Goal: Task Accomplishment & Management: Complete application form

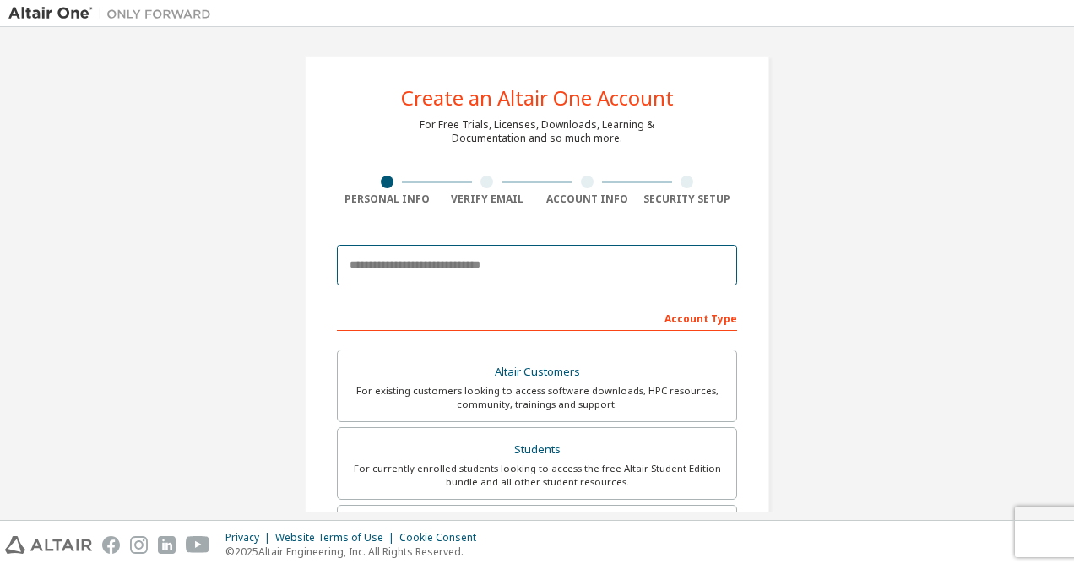
click at [496, 257] on body "Create an Altair One Account For Free Trials, Licenses, Downloads, Learning & D…" at bounding box center [537, 284] width 1074 height 569
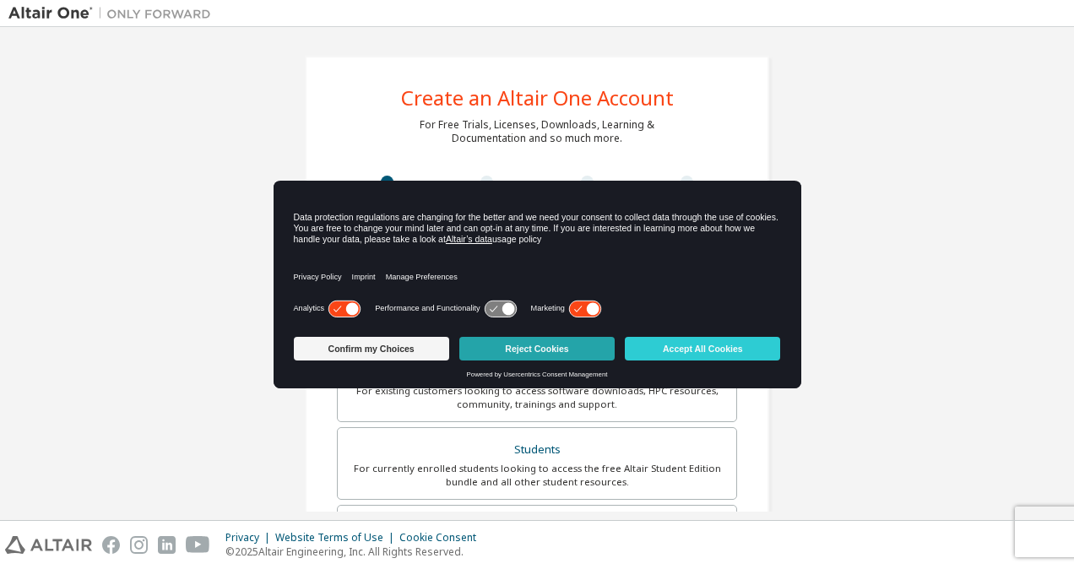
click at [546, 350] on button "Reject Cookies" at bounding box center [536, 349] width 155 height 24
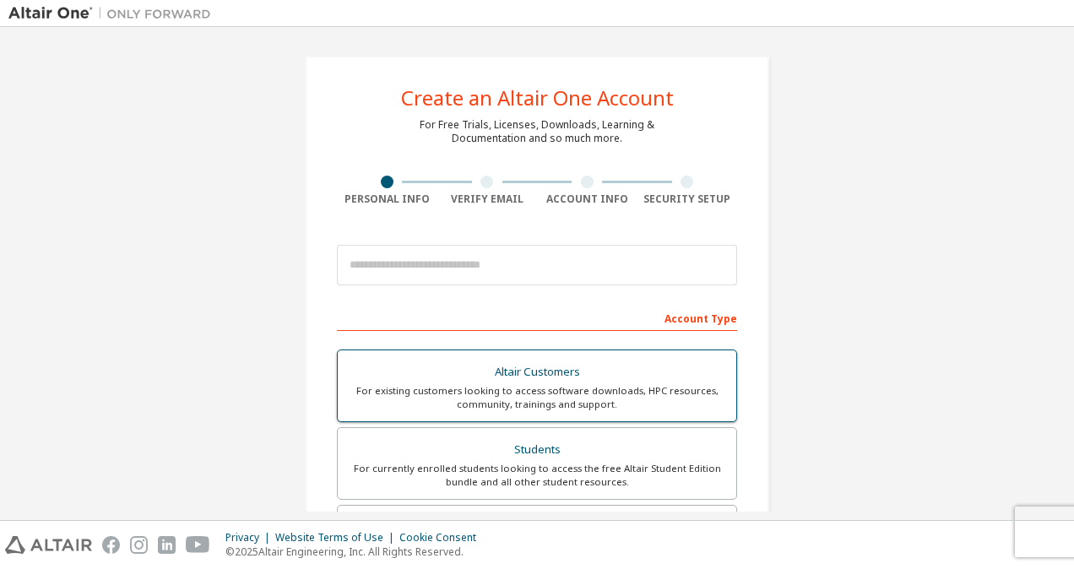
scroll to position [127, 0]
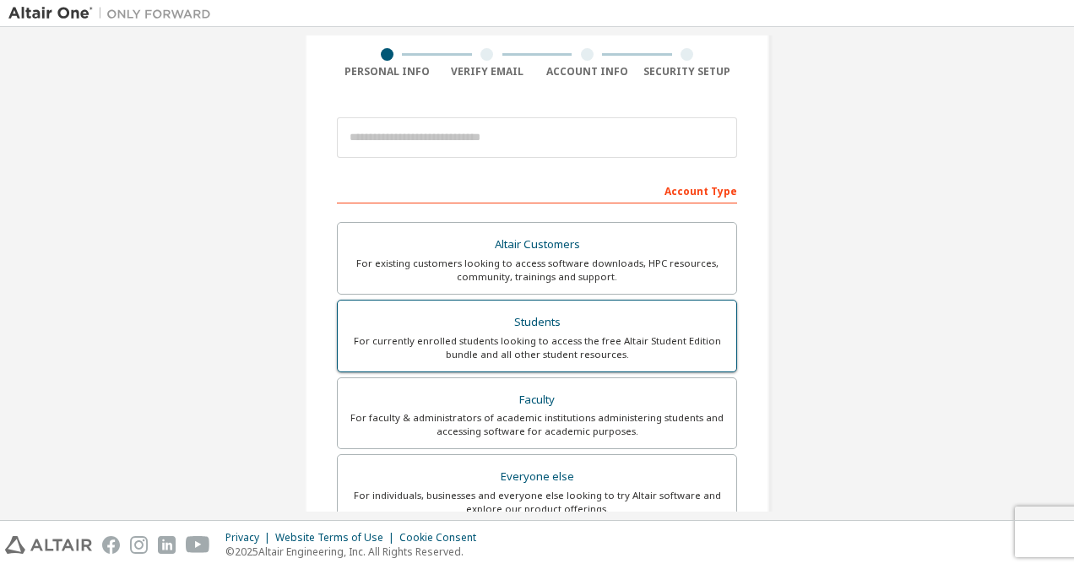
click at [576, 334] on div "For currently enrolled students looking to access the free Altair Student Editi…" at bounding box center [537, 347] width 378 height 27
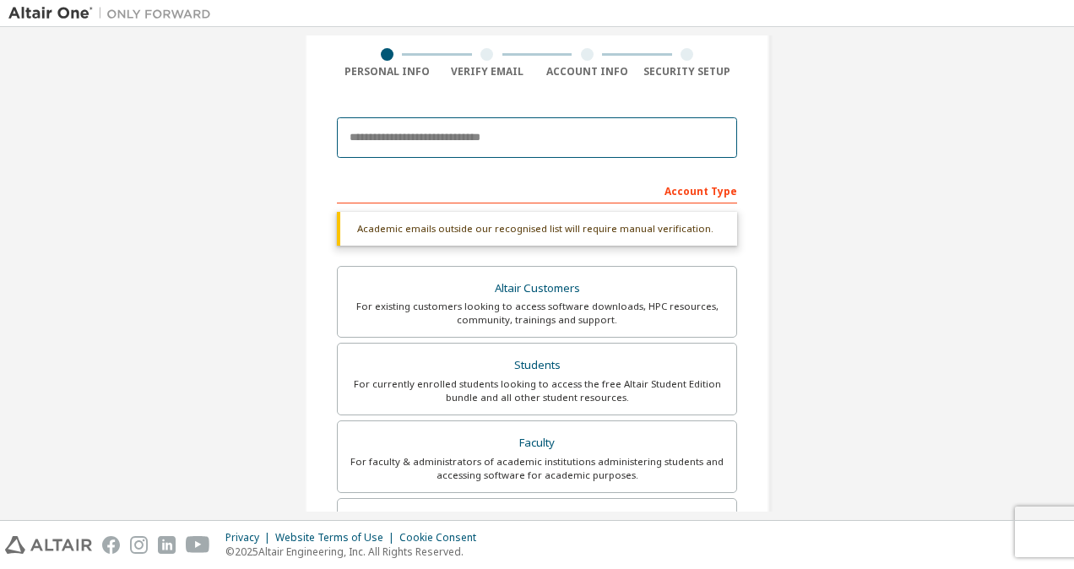
click at [545, 128] on input "email" at bounding box center [537, 137] width 400 height 41
type input "**********"
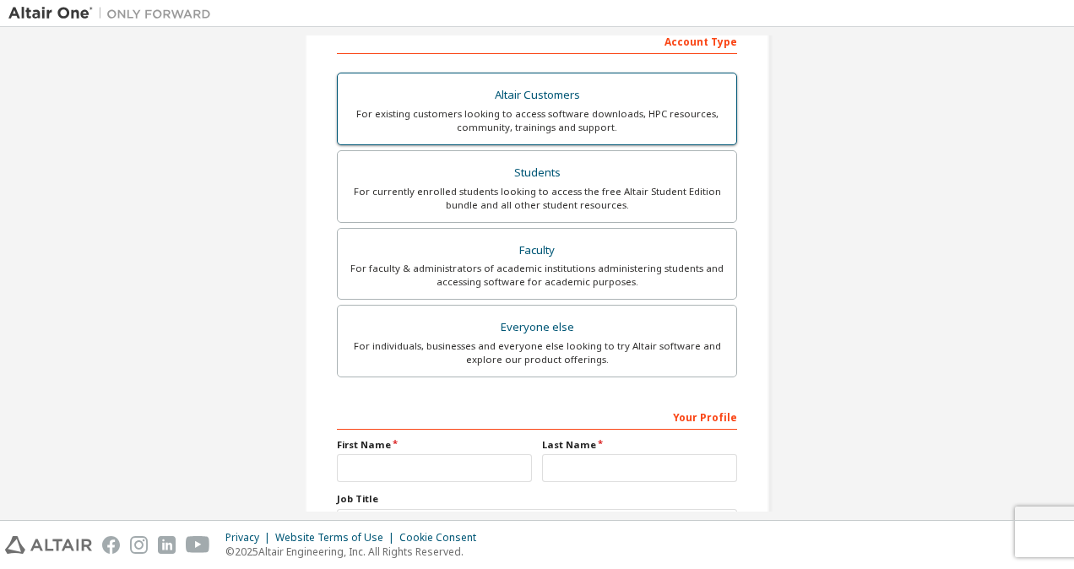
scroll to position [467, 0]
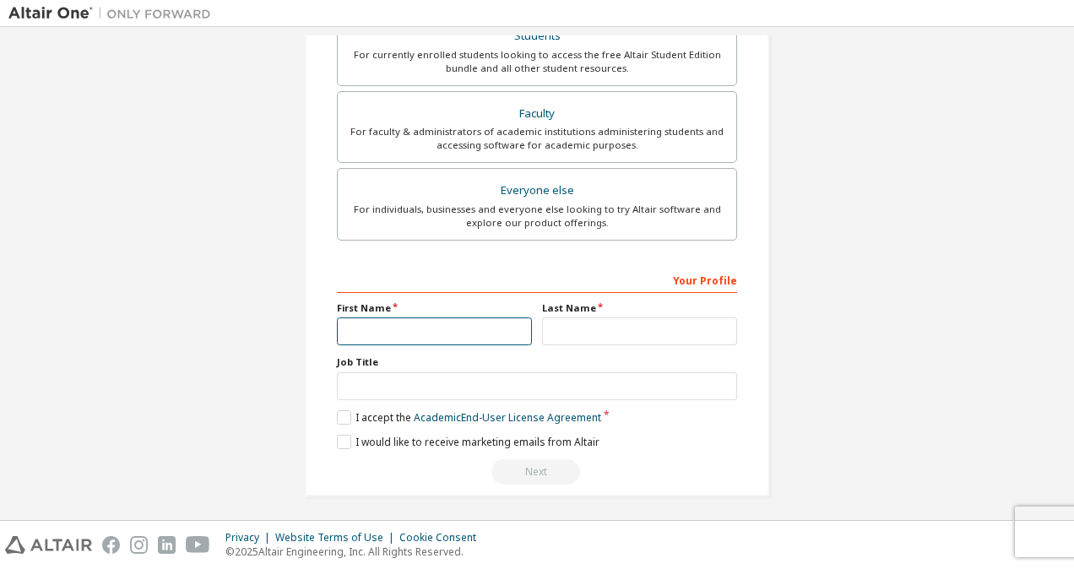
click at [412, 329] on input "text" at bounding box center [434, 331] width 195 height 28
type input "*******"
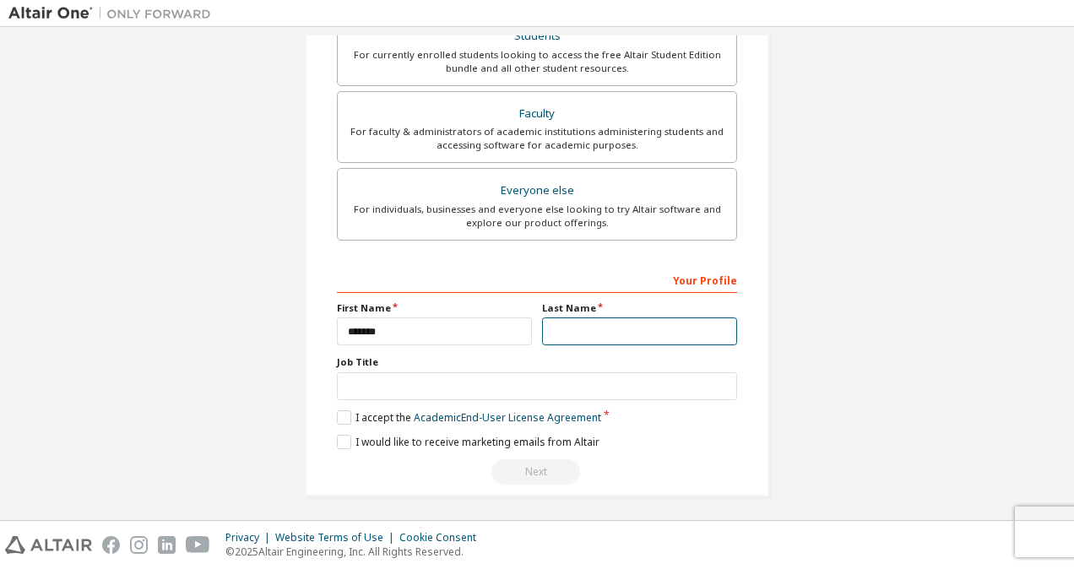
click at [567, 323] on input "text" at bounding box center [639, 331] width 195 height 28
type input "********"
click at [337, 414] on label "I accept the Academic End-User License Agreement" at bounding box center [469, 417] width 264 height 14
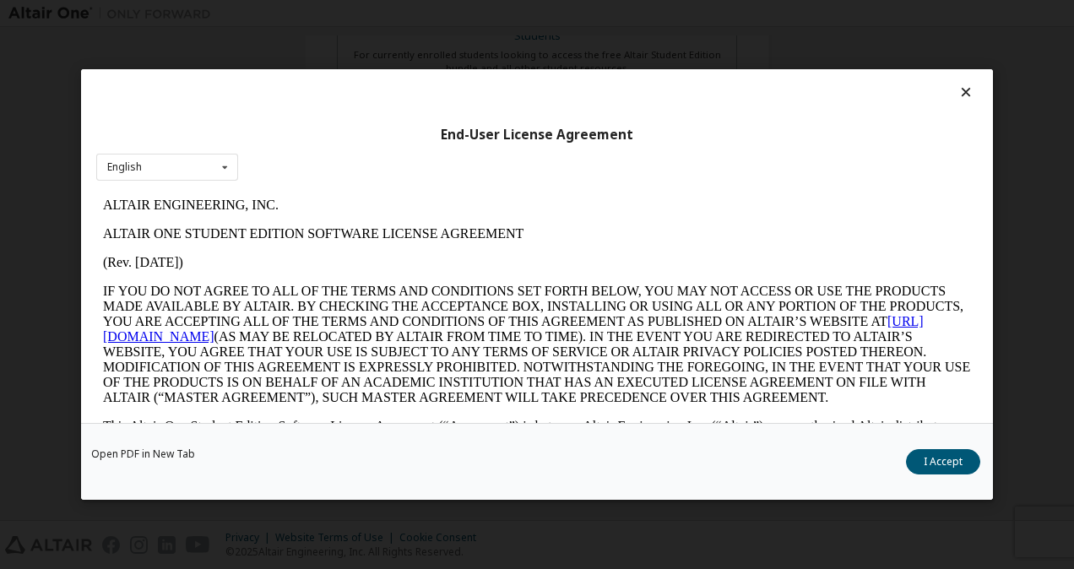
scroll to position [0, 0]
click at [930, 458] on button "I Accept" at bounding box center [943, 461] width 74 height 25
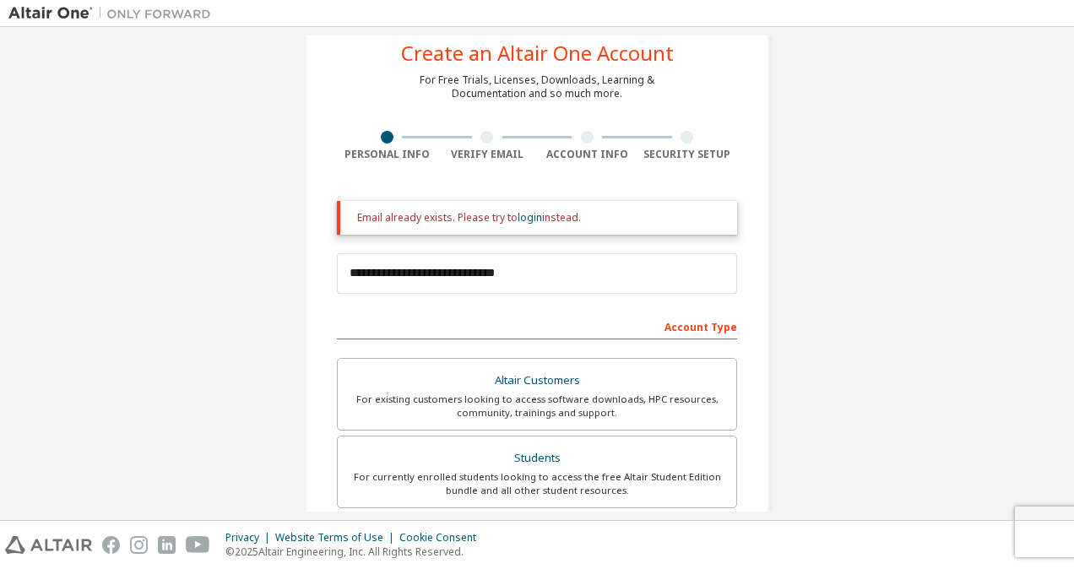
scroll to position [44, 0]
click at [524, 214] on link "login" at bounding box center [530, 218] width 24 height 14
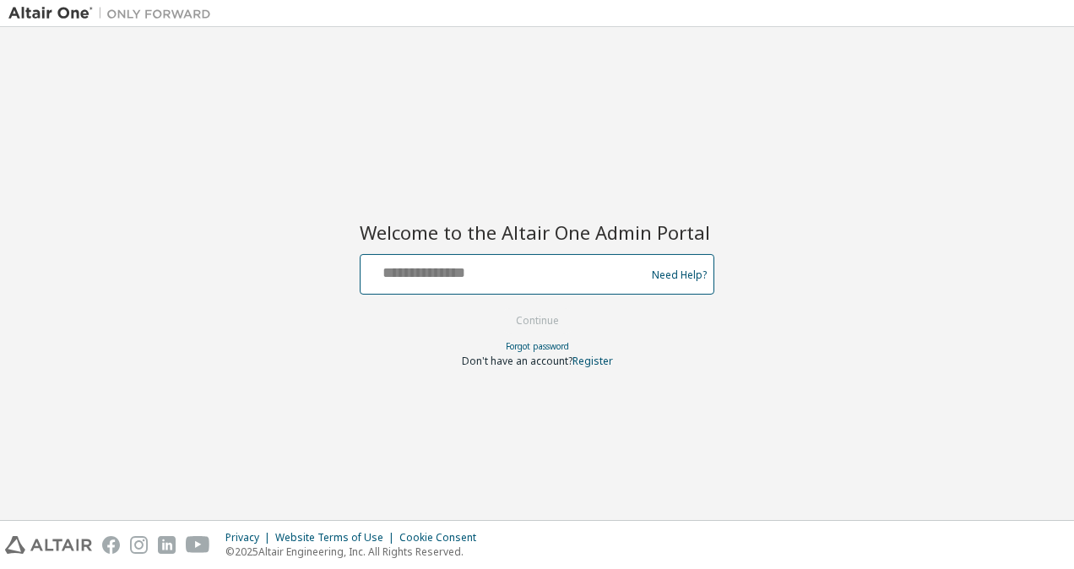
click at [560, 275] on input "text" at bounding box center [505, 270] width 276 height 24
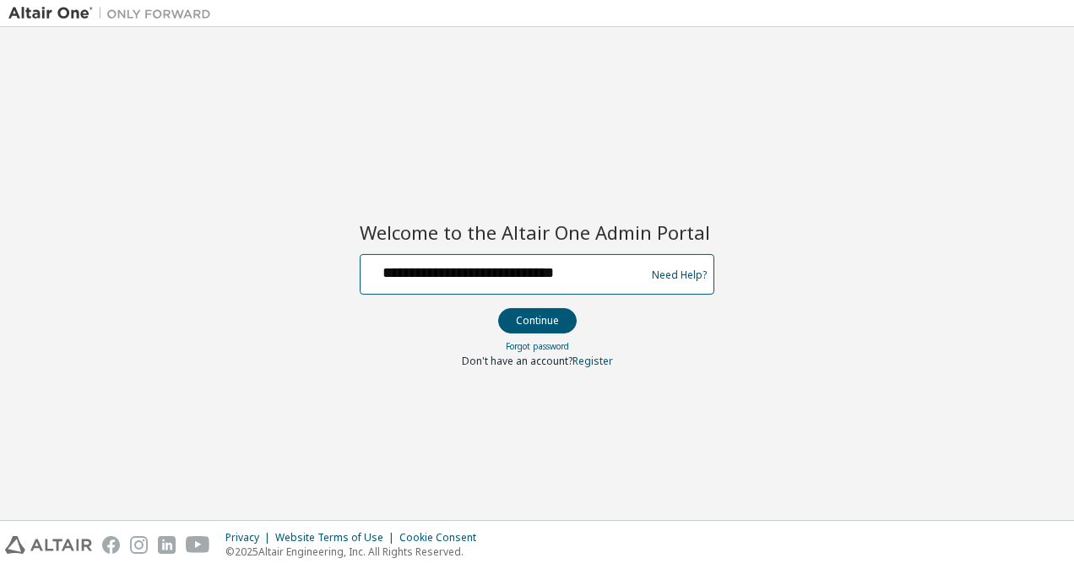
click at [511, 265] on input "**********" at bounding box center [505, 270] width 276 height 24
type input "**********"
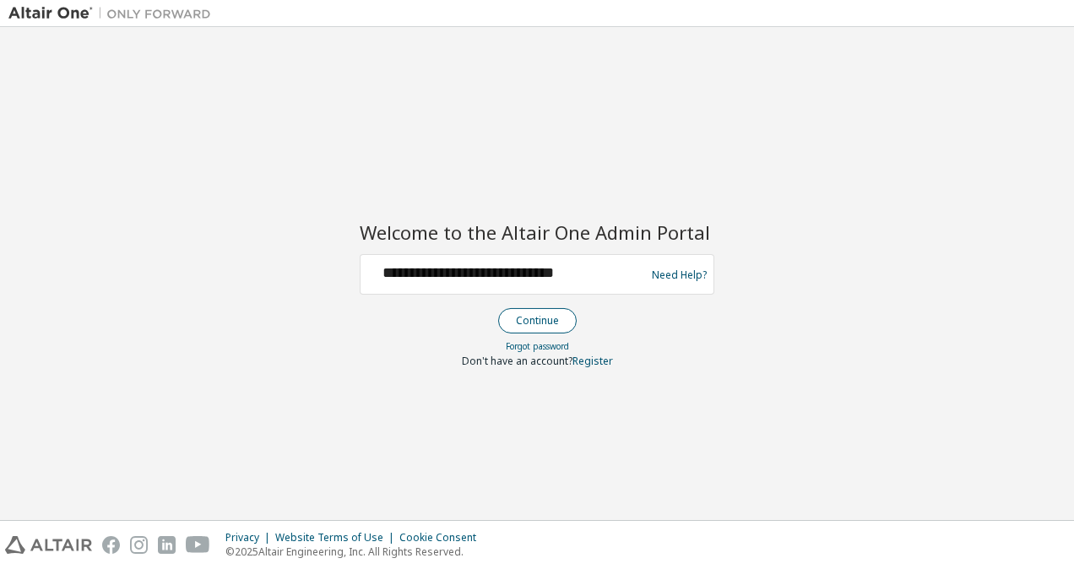
click at [556, 320] on button "Continue" at bounding box center [537, 320] width 79 height 25
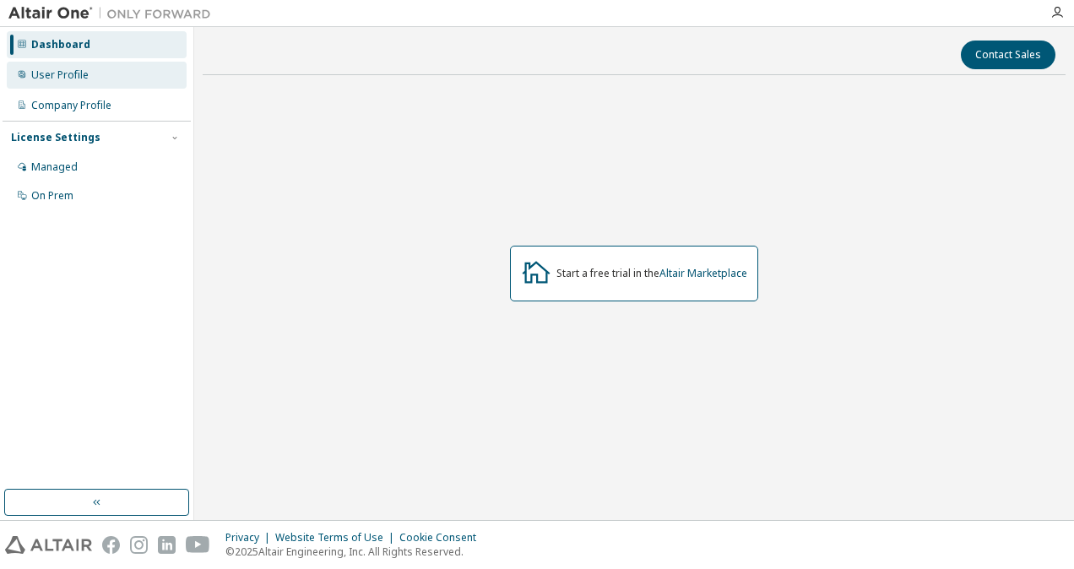
click at [111, 68] on div "User Profile" at bounding box center [97, 75] width 180 height 27
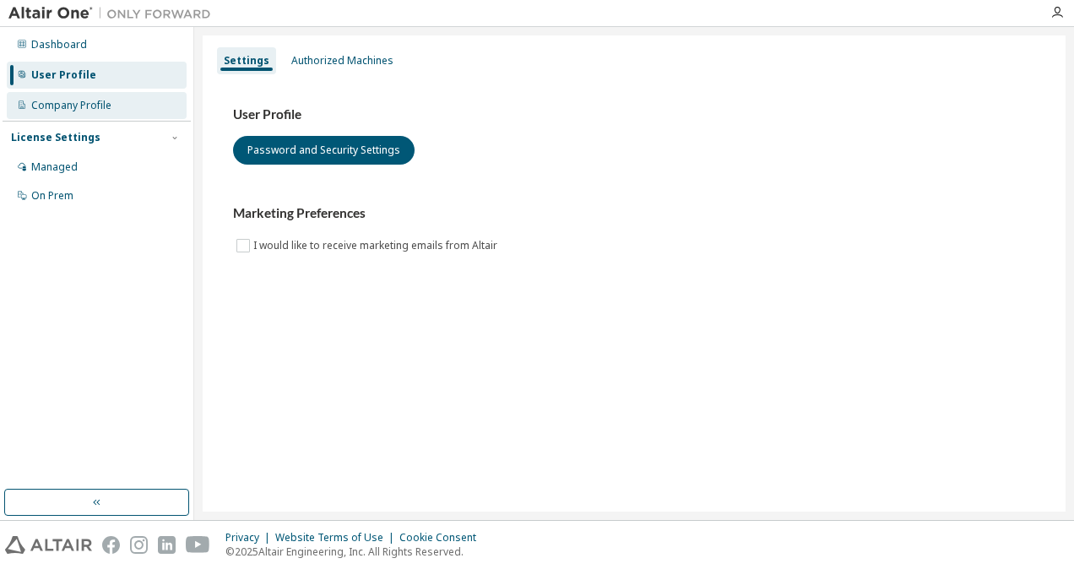
click at [74, 95] on div "Company Profile" at bounding box center [97, 105] width 180 height 27
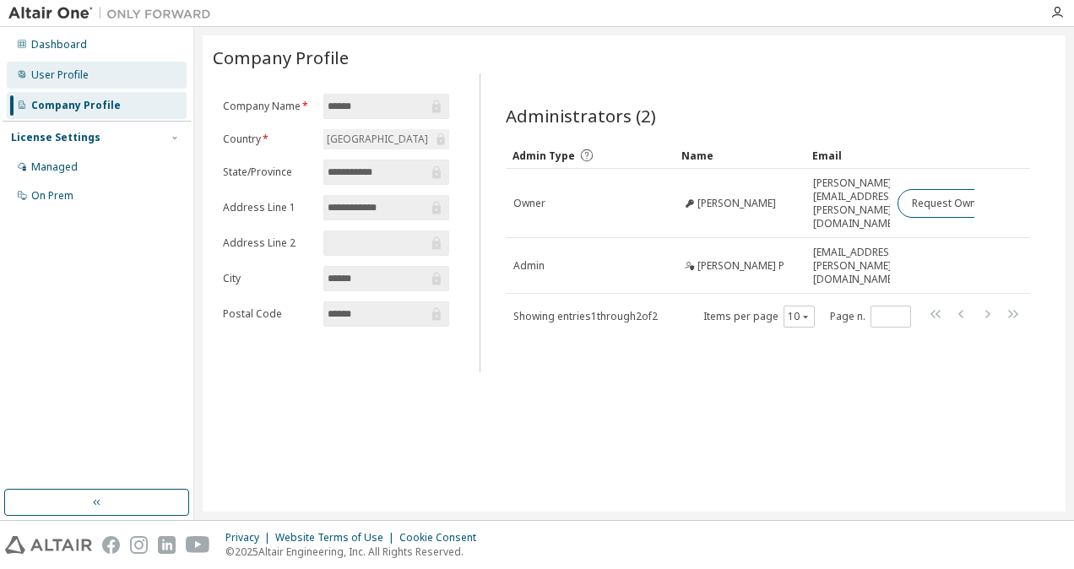
click at [83, 66] on div "User Profile" at bounding box center [97, 75] width 180 height 27
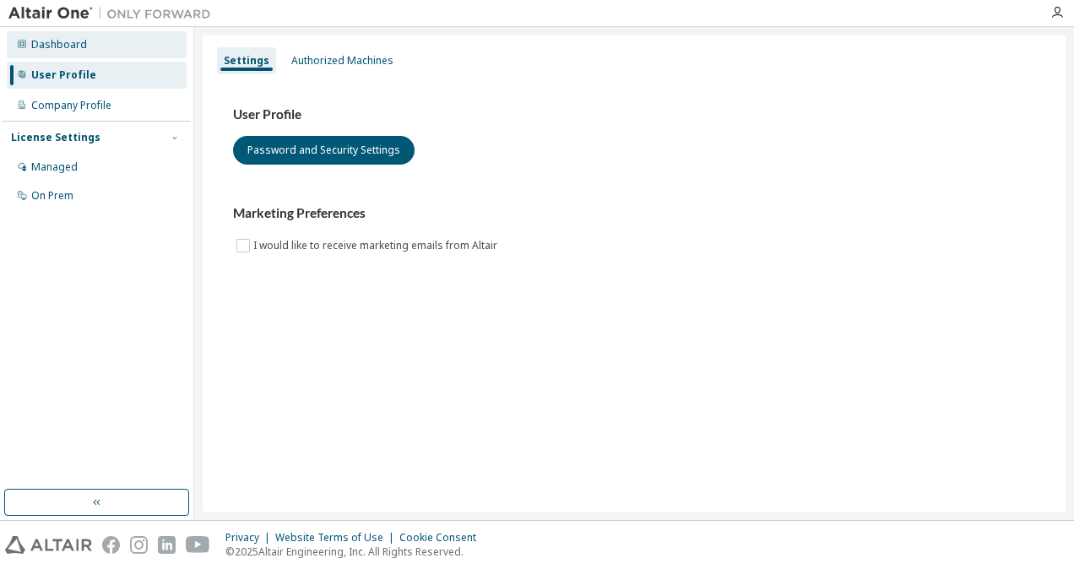
click at [76, 48] on div "Dashboard" at bounding box center [59, 45] width 56 height 14
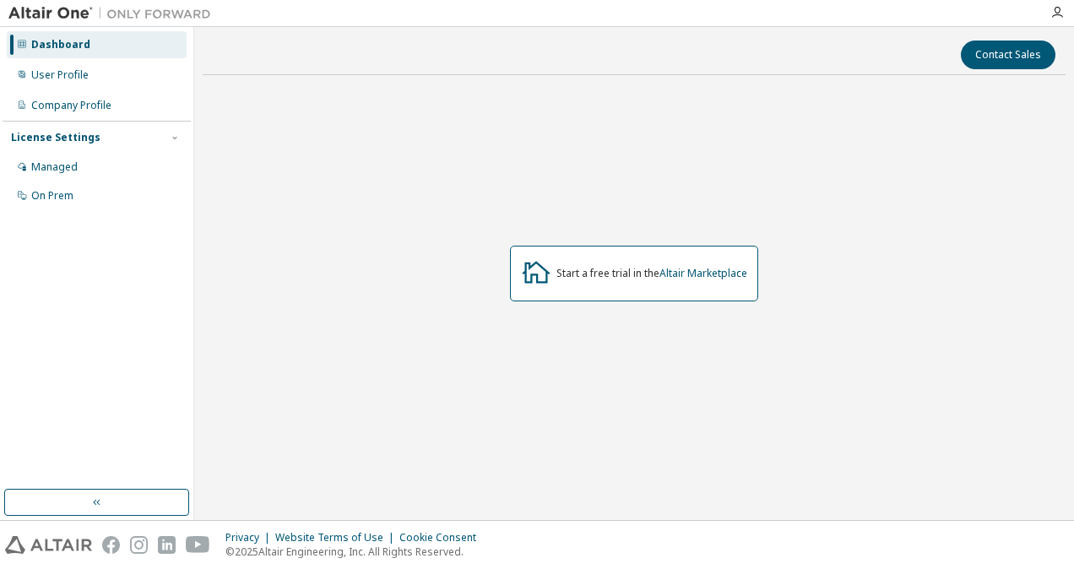
click at [628, 278] on div "Start a free trial in the Altair Marketplace" at bounding box center [651, 274] width 191 height 14
click at [674, 269] on link "Altair Marketplace" at bounding box center [703, 273] width 88 height 14
